Goal: Task Accomplishment & Management: Manage account settings

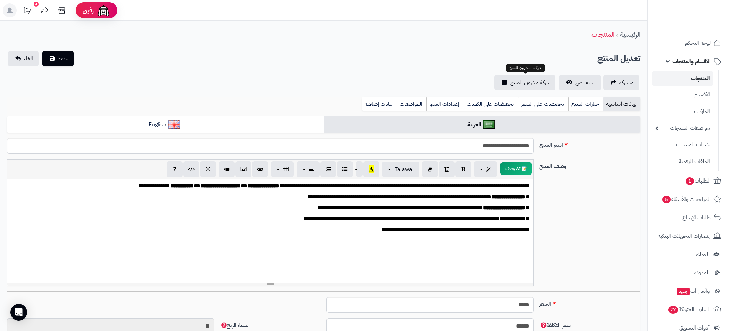
select select
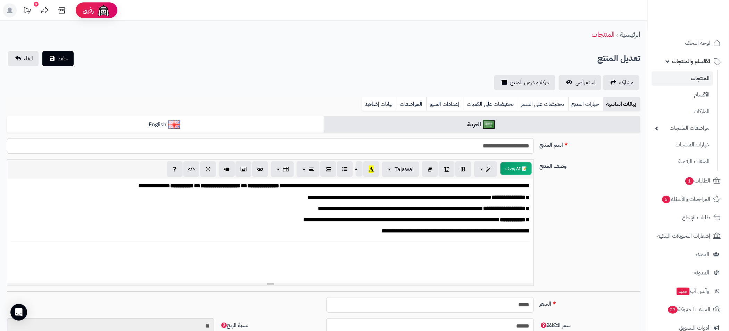
click at [699, 76] on link "المنتجات" at bounding box center [682, 79] width 61 height 14
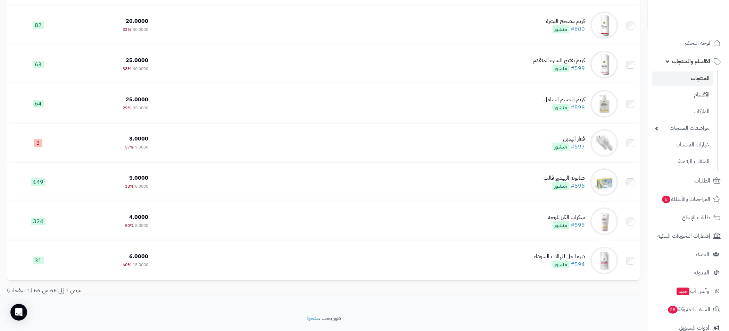
scroll to position [2421, 0]
